Goal: Task Accomplishment & Management: Complete application form

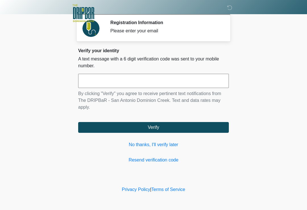
scroll to position [62, 58]
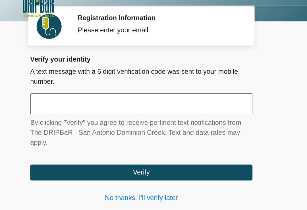
click at [116, 74] on input "text" at bounding box center [153, 81] width 151 height 14
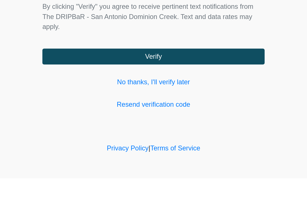
type input "******"
click at [175, 122] on button "Verify" at bounding box center [153, 127] width 151 height 11
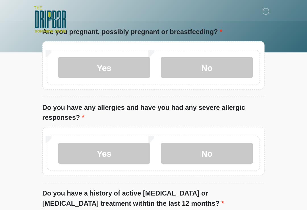
click at [170, 9] on input "What is your primary language?" at bounding box center [153, 4] width 151 height 11
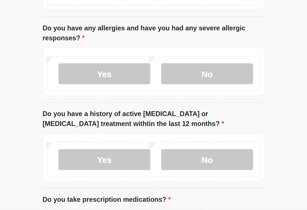
type input "*******"
click at [159, 53] on label "No" at bounding box center [190, 46] width 62 height 14
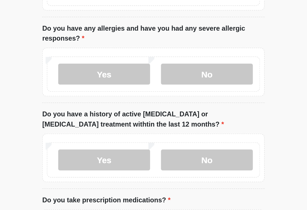
click at [164, 111] on label "No" at bounding box center [190, 104] width 62 height 14
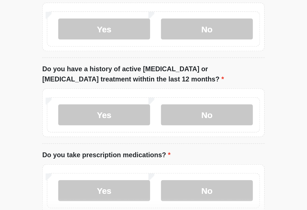
scroll to position [96, 0]
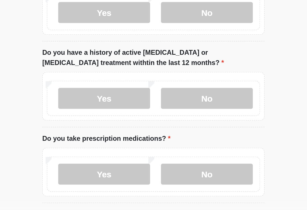
click at [162, 121] on label "No" at bounding box center [190, 128] width 62 height 14
click at [160, 173] on label "No" at bounding box center [190, 180] width 62 height 14
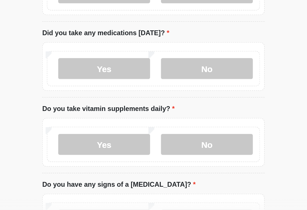
scroll to position [219, 0]
click at [165, 101] on label "No" at bounding box center [190, 108] width 62 height 14
click at [89, 152] on label "Yes" at bounding box center [120, 159] width 62 height 14
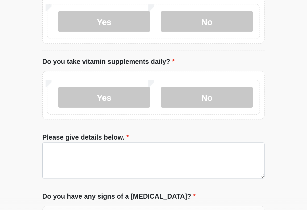
scroll to position [251, 0]
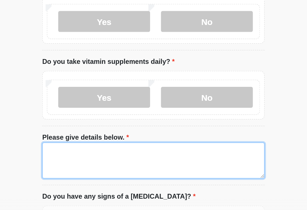
click at [78, 158] on textarea "Please give details below." at bounding box center [153, 170] width 151 height 24
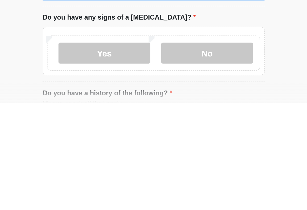
type textarea "**********"
click at [166, 170] on label "No" at bounding box center [190, 177] width 62 height 14
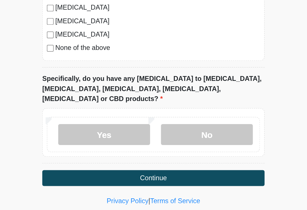
scroll to position [523, 0]
click at [159, 146] on label "No" at bounding box center [190, 153] width 62 height 14
click at [145, 177] on button "Continue" at bounding box center [153, 182] width 151 height 11
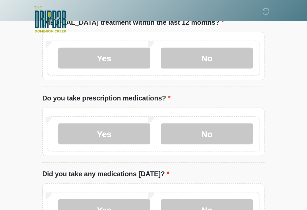
scroll to position [0, 0]
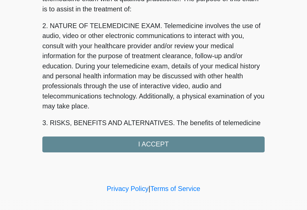
click at [150, 97] on div "1. PURPOSE. The purpose of this form is to obtain your consent for a telemedici…" at bounding box center [153, 108] width 151 height 114
click at [154, 100] on div "1. PURPOSE. The purpose of this form is to obtain your consent for a telemedici…" at bounding box center [153, 108] width 151 height 114
click at [104, 97] on div "1. PURPOSE. The purpose of this form is to obtain your consent for a telemedici…" at bounding box center [153, 108] width 151 height 114
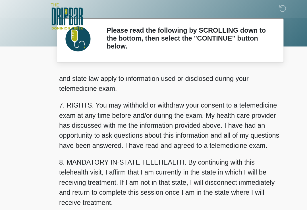
scroll to position [240, 0]
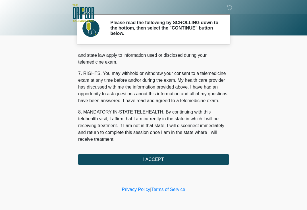
click at [207, 162] on button "I ACCEPT" at bounding box center [153, 159] width 151 height 11
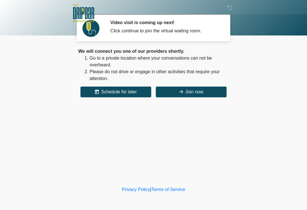
click at [207, 94] on button "Join now" at bounding box center [191, 92] width 71 height 11
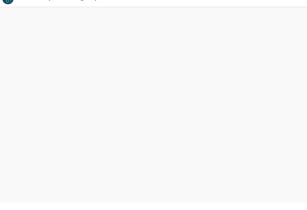
scroll to position [2, 0]
